Goal: Transaction & Acquisition: Purchase product/service

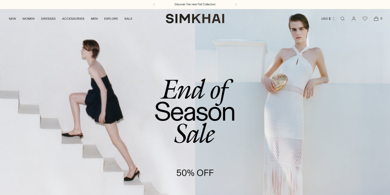
click at [143, 139] on link "/collections/sale" at bounding box center [195, 121] width 390 height 224
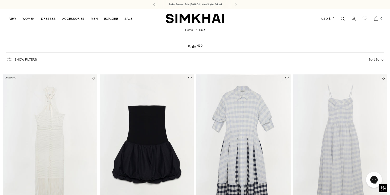
click at [376, 55] on div "Show Filters Show Filters Sort By Recommended Most Popular Newest" at bounding box center [195, 59] width 378 height 15
click at [376, 56] on div "Show Filters Show Filters Sort By Recommended Most Popular Newest" at bounding box center [195, 59] width 378 height 15
click at [376, 60] on span "Sort By" at bounding box center [374, 60] width 11 height 4
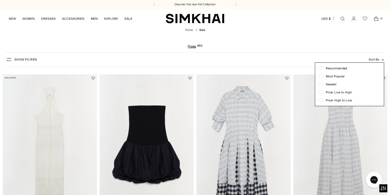
click at [327, 86] on span "Newest" at bounding box center [330, 84] width 14 height 5
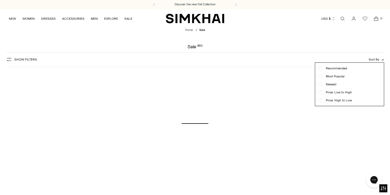
click at [285, 41] on div at bounding box center [195, 97] width 390 height 195
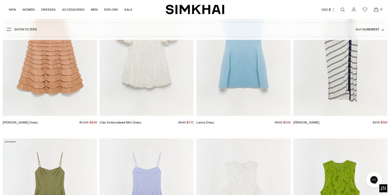
scroll to position [1941, 0]
click at [0, 0] on img "Shanna Dress" at bounding box center [0, 0] width 0 height 0
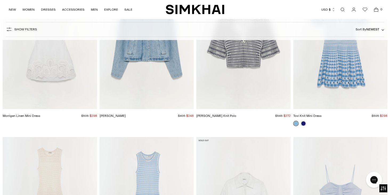
scroll to position [3943, 0]
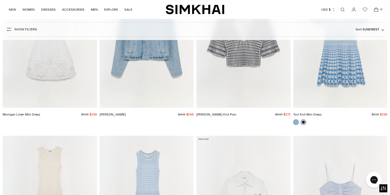
click at [304, 124] on link at bounding box center [303, 121] width 5 height 5
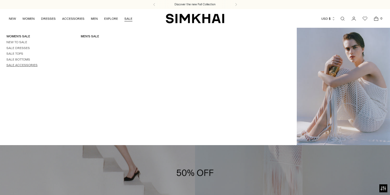
click at [29, 65] on link "Sale Accessories" at bounding box center [21, 65] width 31 height 4
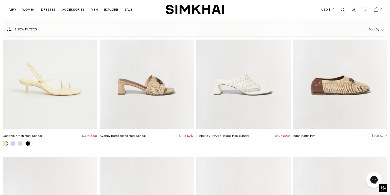
scroll to position [1366, 0]
